Goal: Navigation & Orientation: Find specific page/section

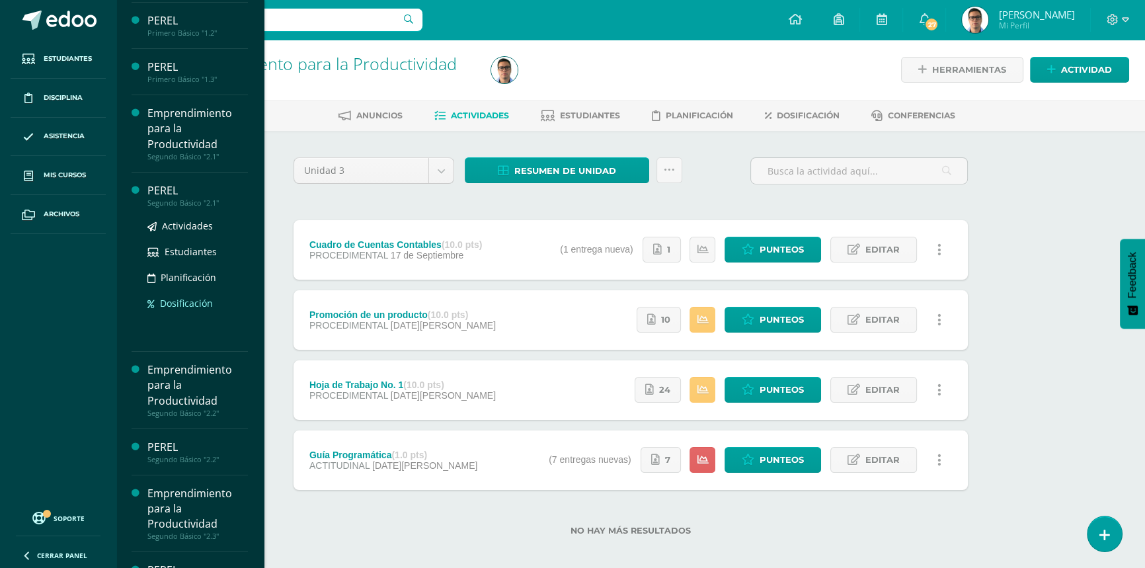
scroll to position [120, 0]
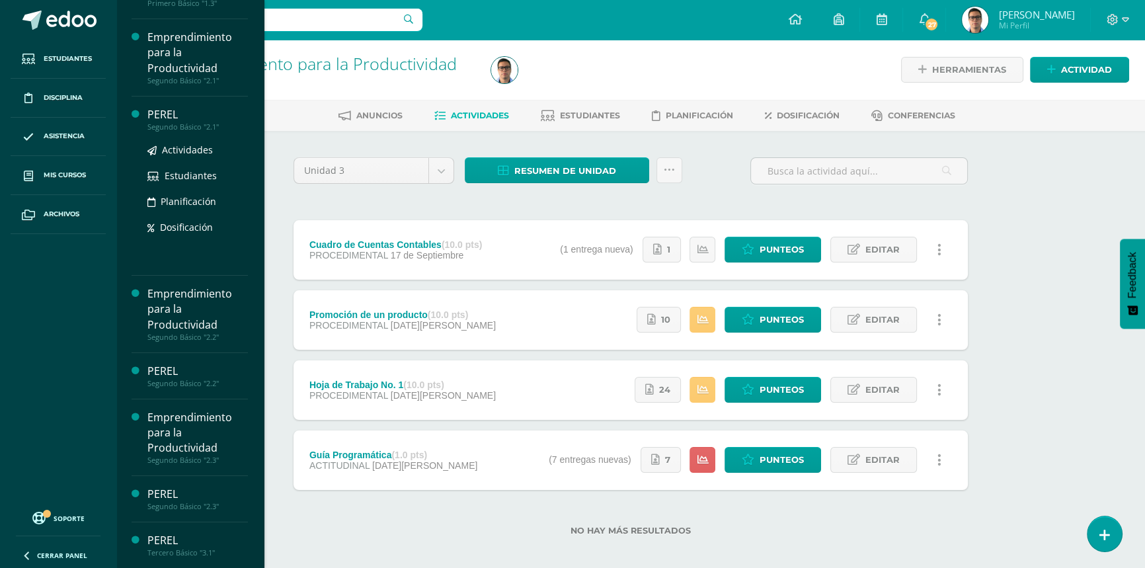
click at [205, 124] on div "Segundo Básico "2.1"" at bounding box center [197, 126] width 100 height 9
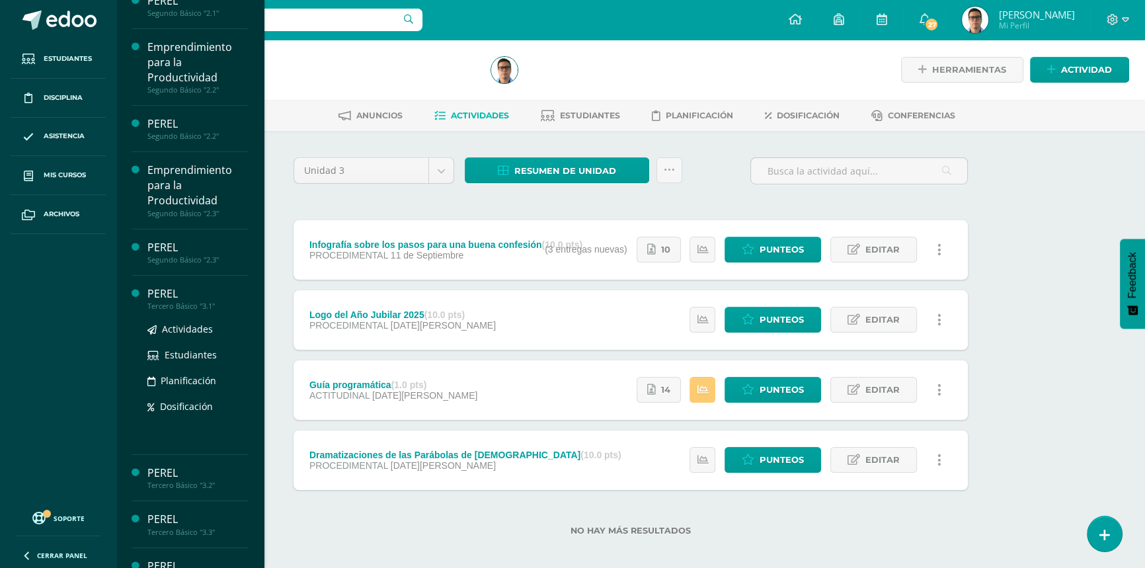
scroll to position [234, 0]
click at [208, 258] on div "Segundo Básico "2.3"" at bounding box center [197, 259] width 100 height 9
